Goal: Task Accomplishment & Management: Manage account settings

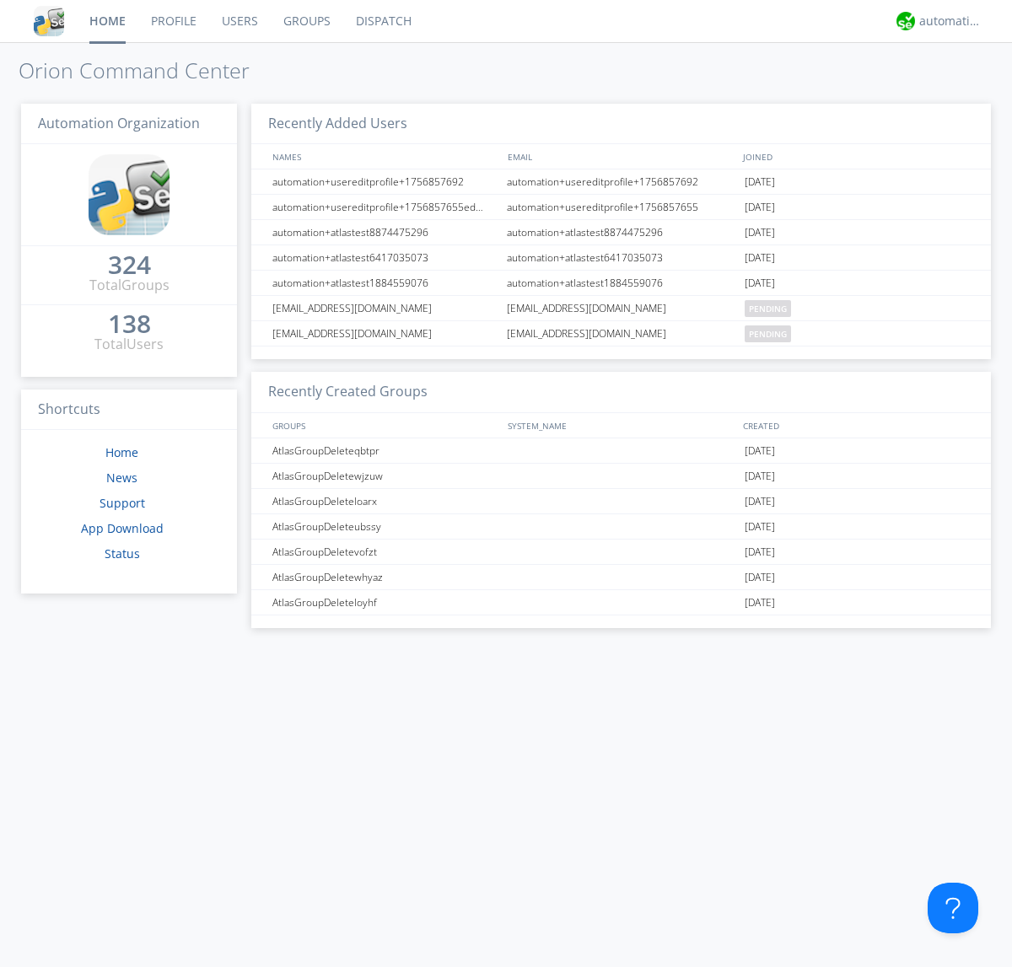
click at [305, 21] on link "Groups" at bounding box center [307, 21] width 73 height 42
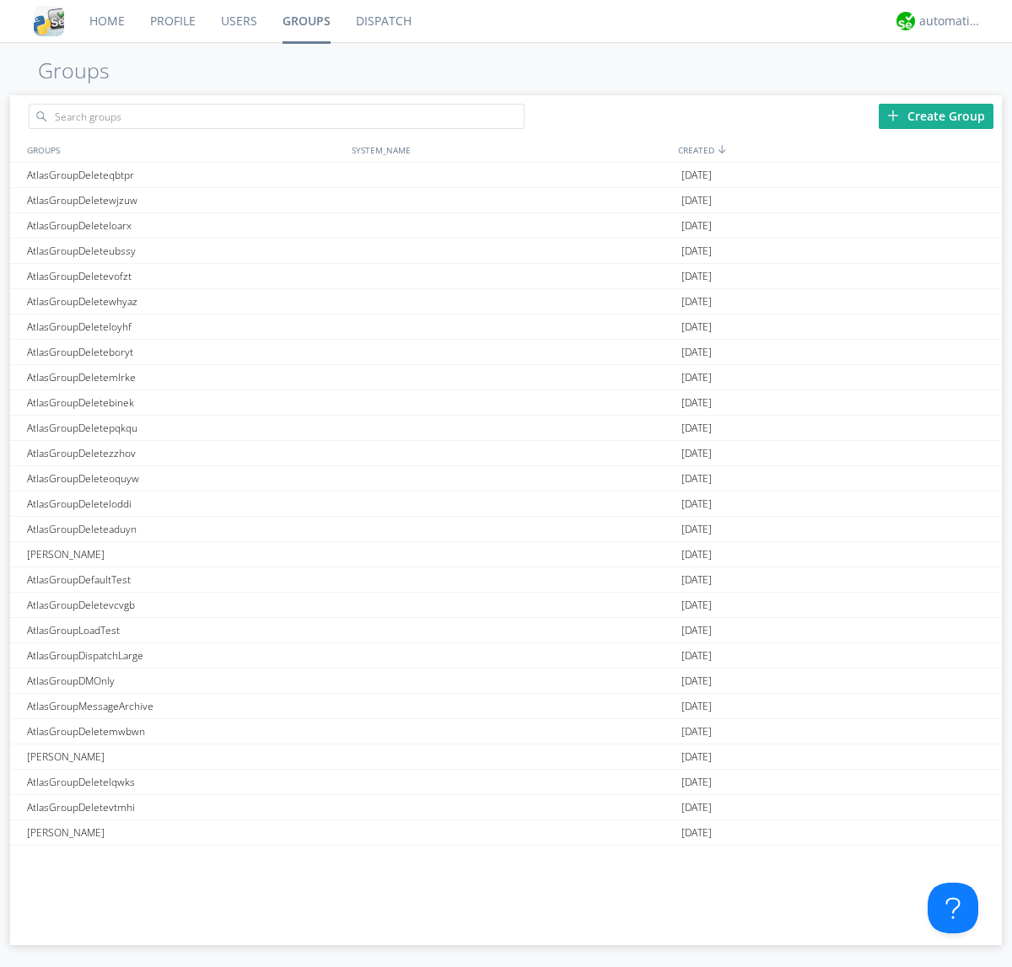
click at [305, 21] on link "Groups" at bounding box center [306, 21] width 73 height 42
click at [936, 116] on div "Create Group" at bounding box center [936, 116] width 115 height 25
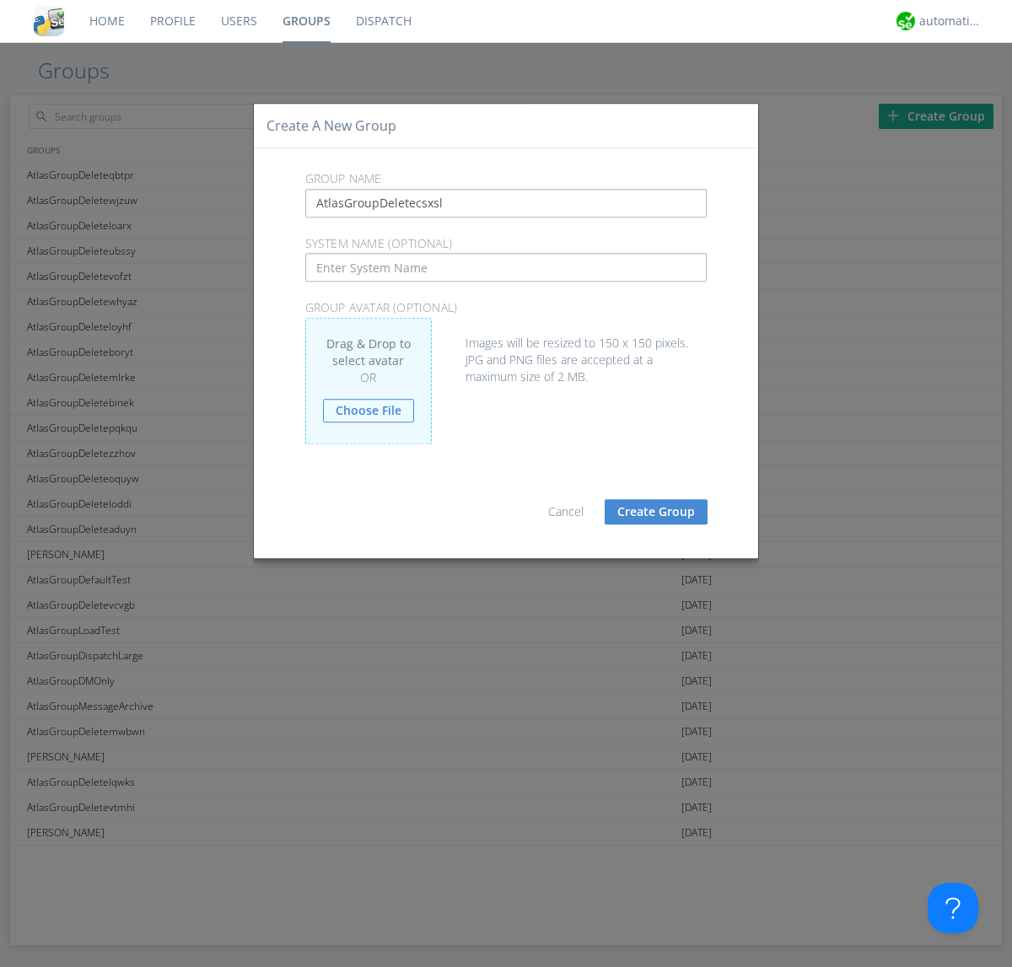
type input "AtlasGroupDeletecsxsl"
click at [656, 511] on button "Create Group" at bounding box center [656, 511] width 103 height 25
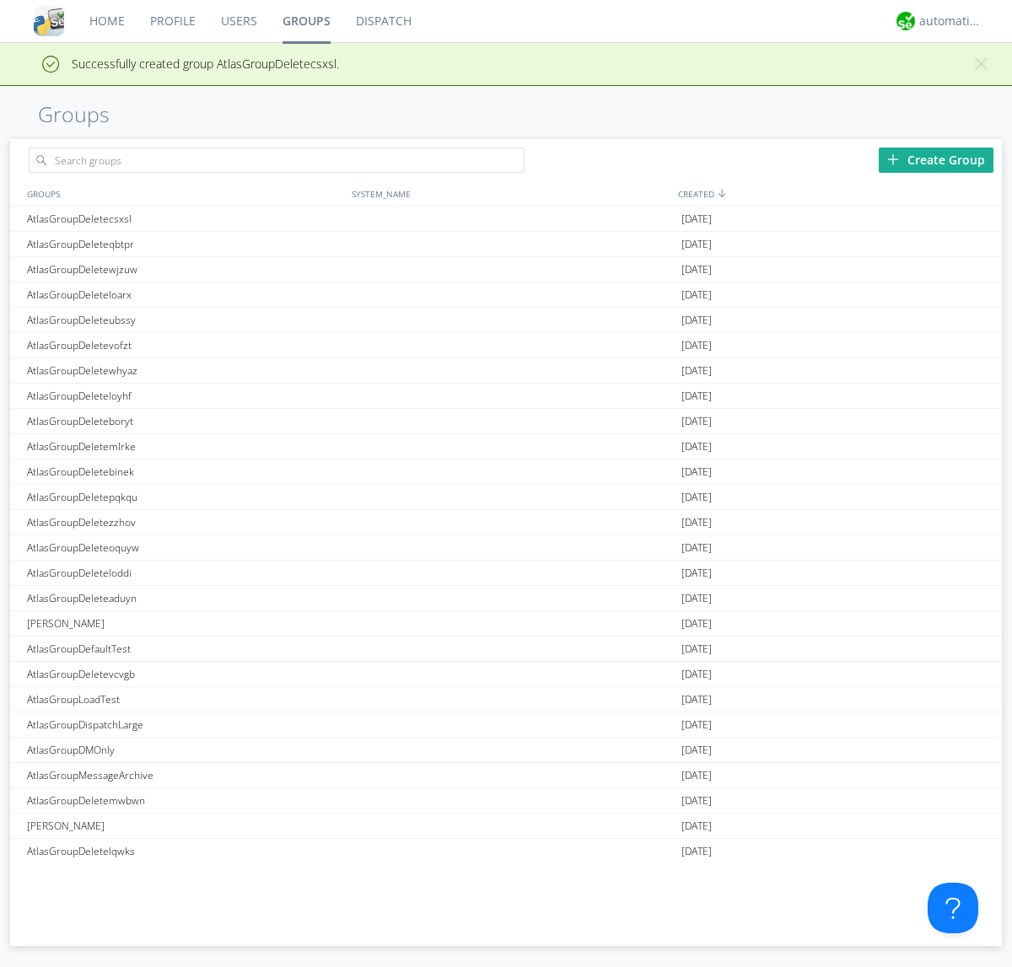
click at [305, 21] on link "Groups" at bounding box center [306, 21] width 73 height 42
type input "AtlasGroupDeletecsxsl"
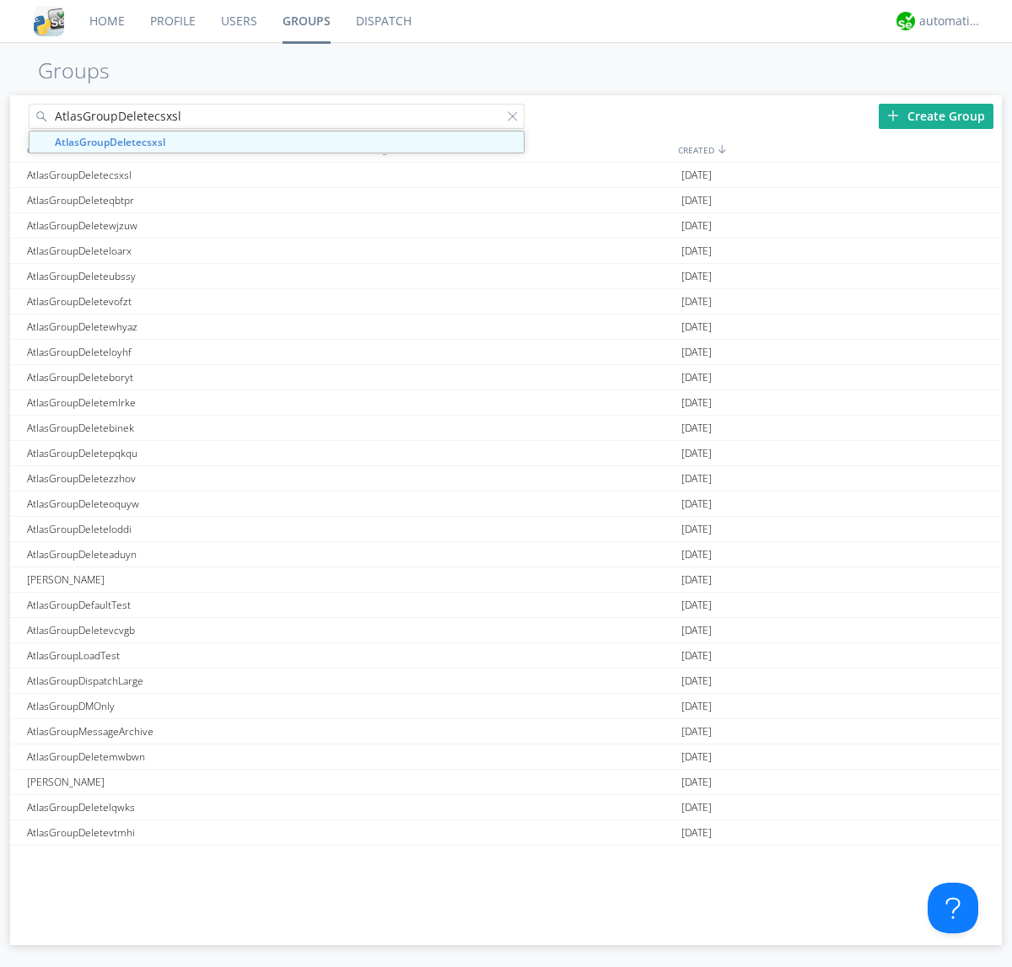
click at [238, 21] on link "Users" at bounding box center [239, 21] width 62 height 42
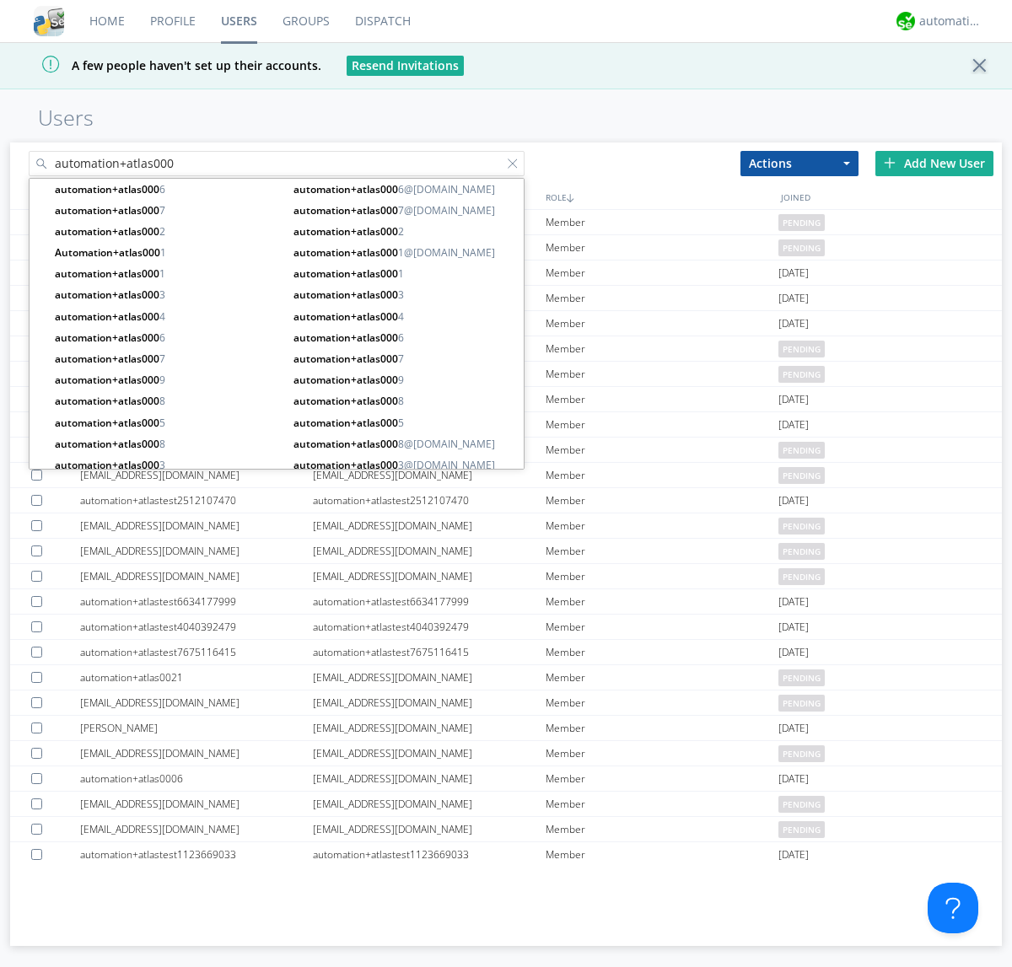
type input "automation+atlas000"
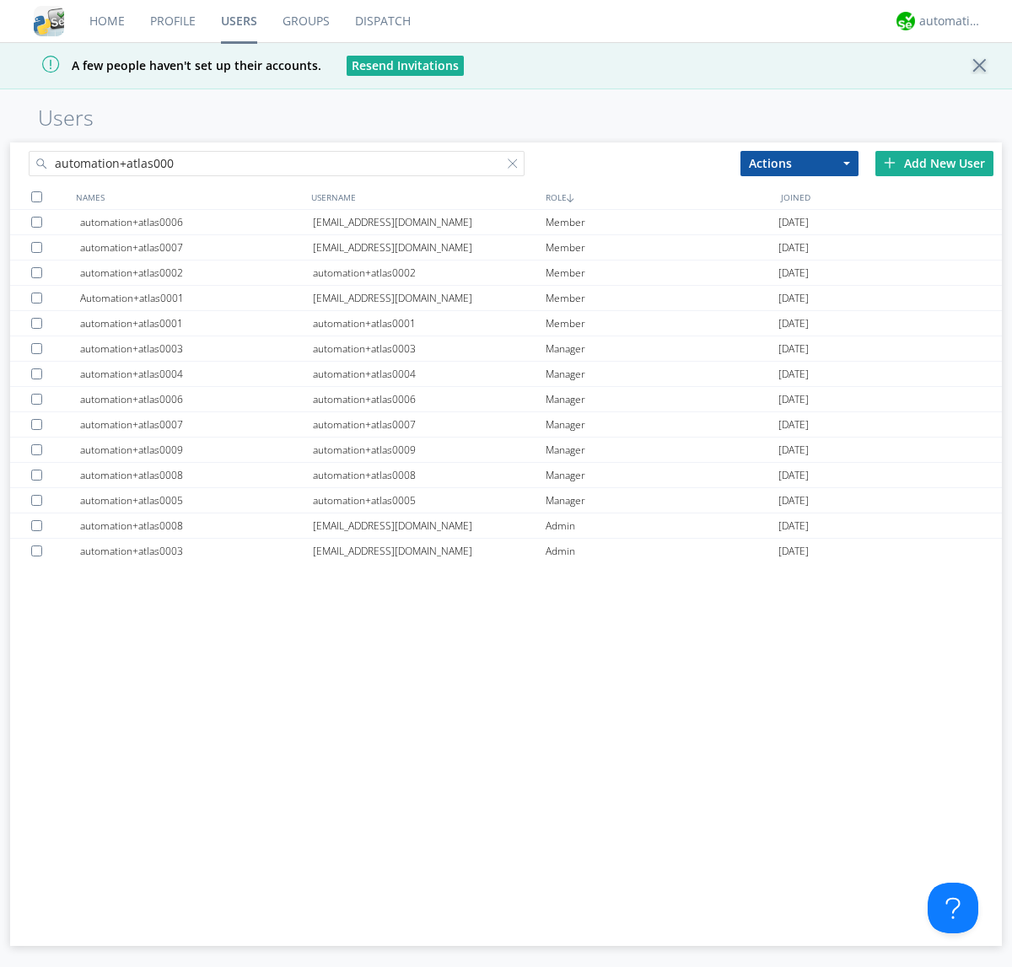
click at [36, 196] on div at bounding box center [36, 196] width 11 height 11
click at [799, 163] on button "Actions" at bounding box center [799, 163] width 118 height 25
click at [0, 0] on link "Add to Group" at bounding box center [0, 0] width 0 height 0
click at [239, 21] on link "Users" at bounding box center [239, 21] width 62 height 42
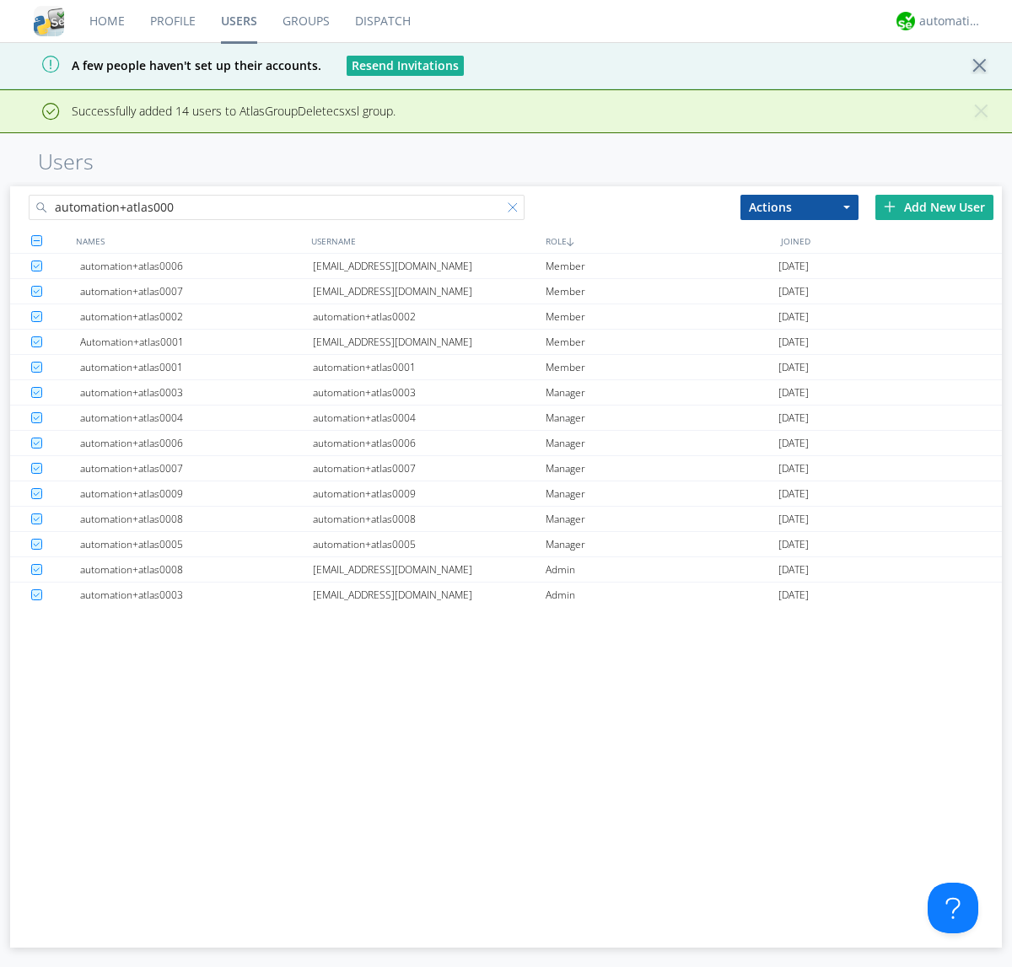
click at [516, 210] on div at bounding box center [516, 210] width 17 height 17
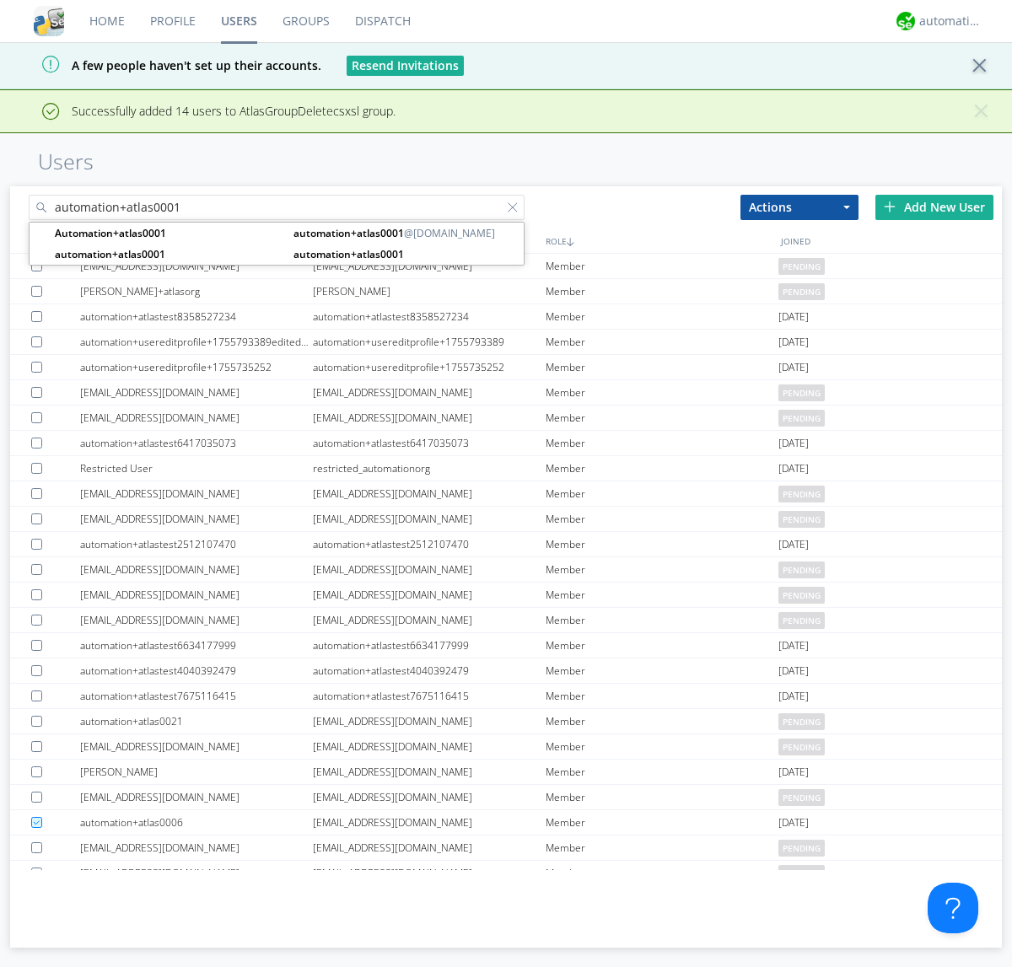
type input "automation+atlas0001"
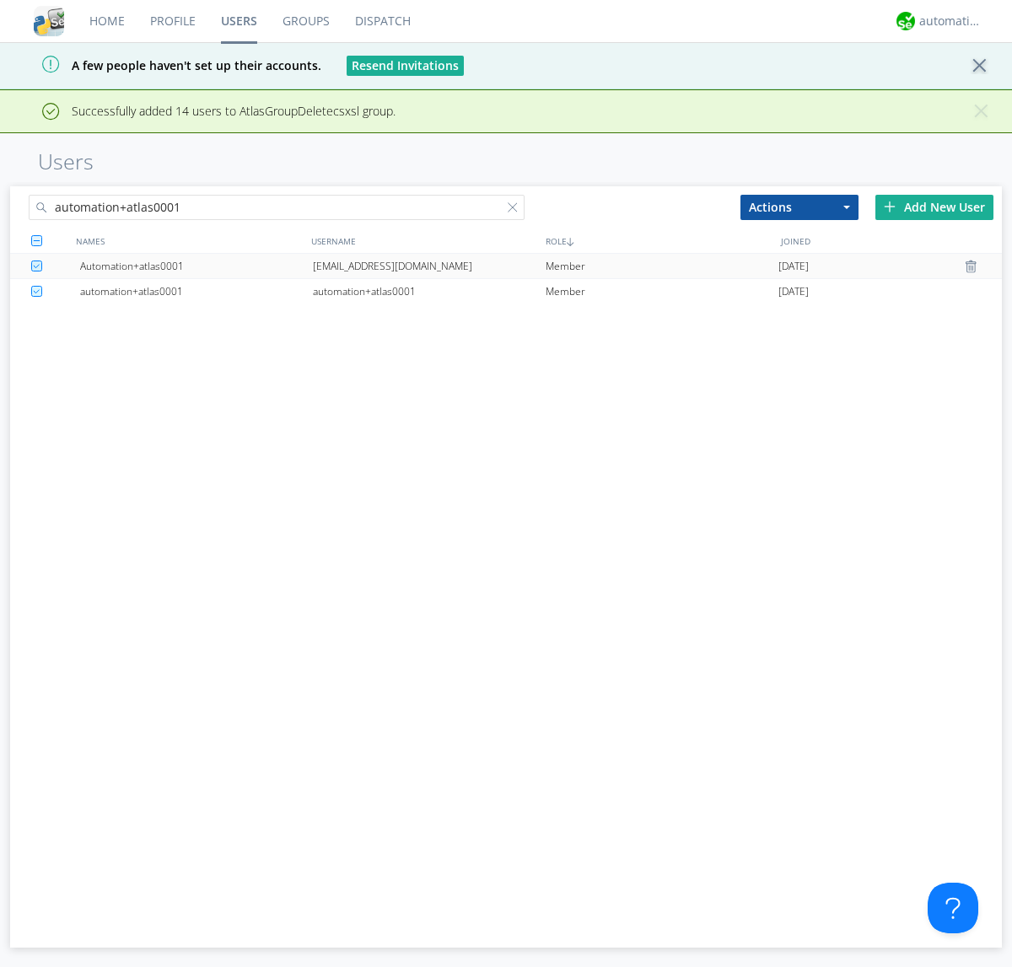
click at [428, 266] on div "[EMAIL_ADDRESS][DOMAIN_NAME]" at bounding box center [429, 266] width 233 height 24
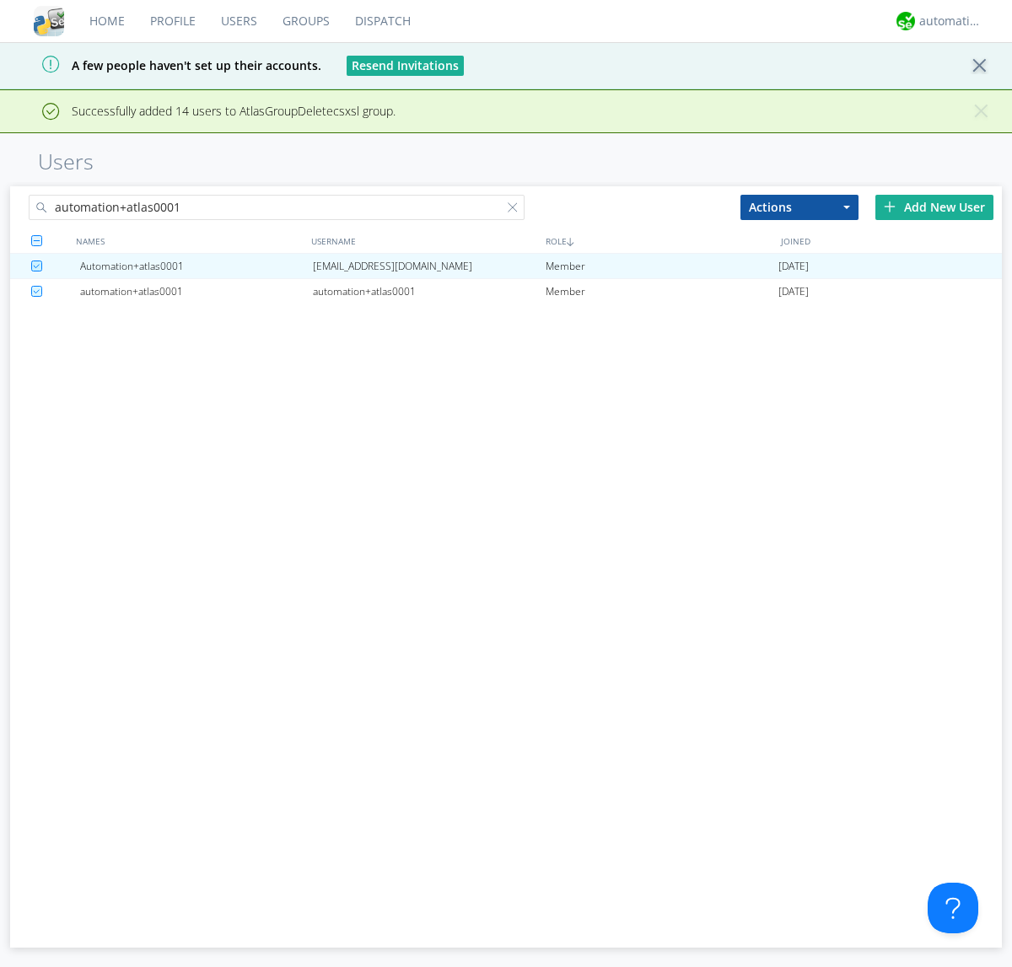
click at [304, 21] on link "Groups" at bounding box center [306, 21] width 73 height 42
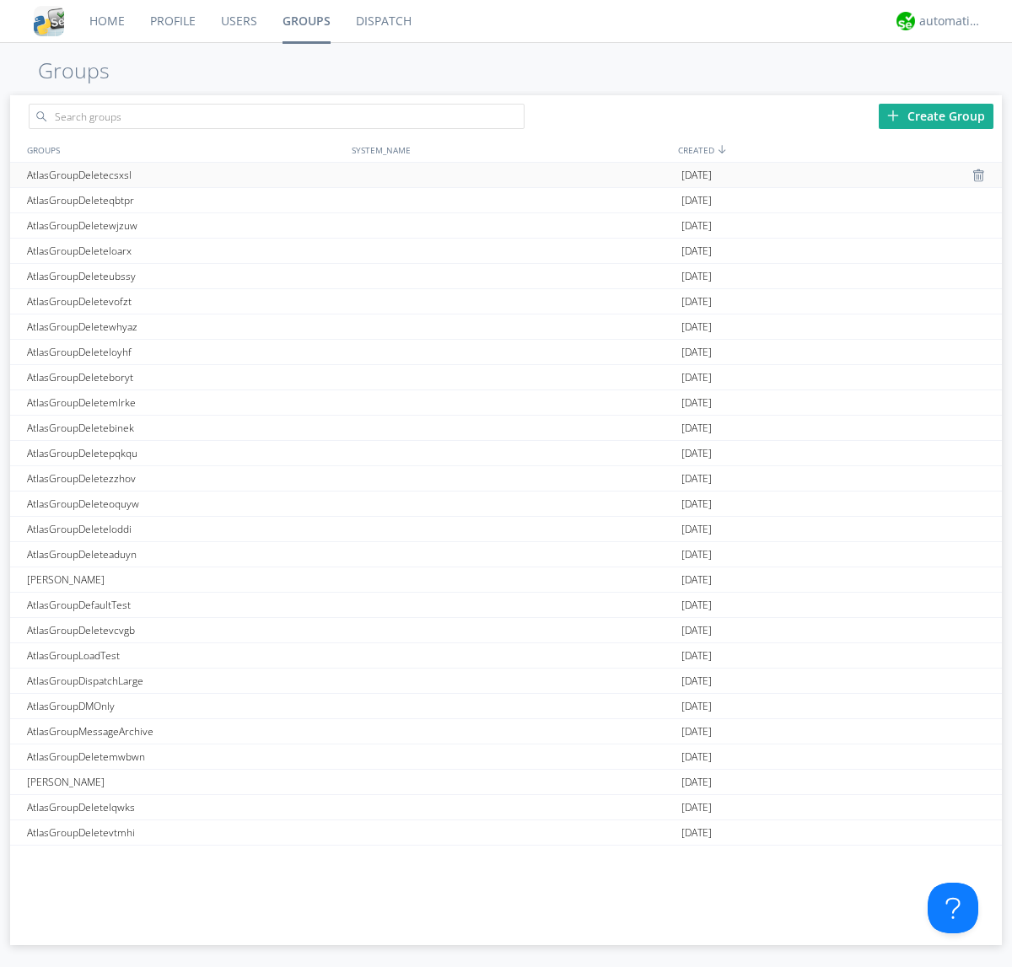
click at [973, 175] on div at bounding box center [980, 175] width 17 height 13
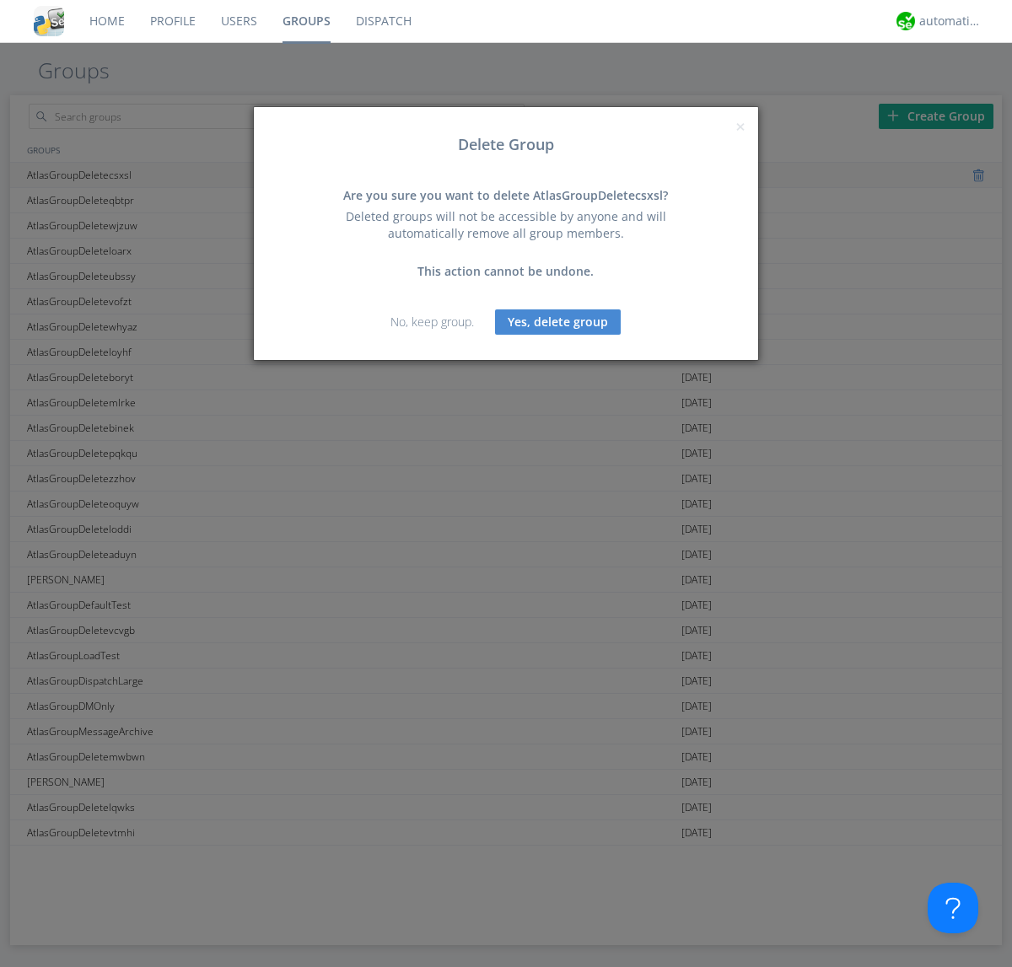
click at [558, 321] on button "Yes, delete group" at bounding box center [558, 321] width 126 height 25
